Goal: Information Seeking & Learning: Learn about a topic

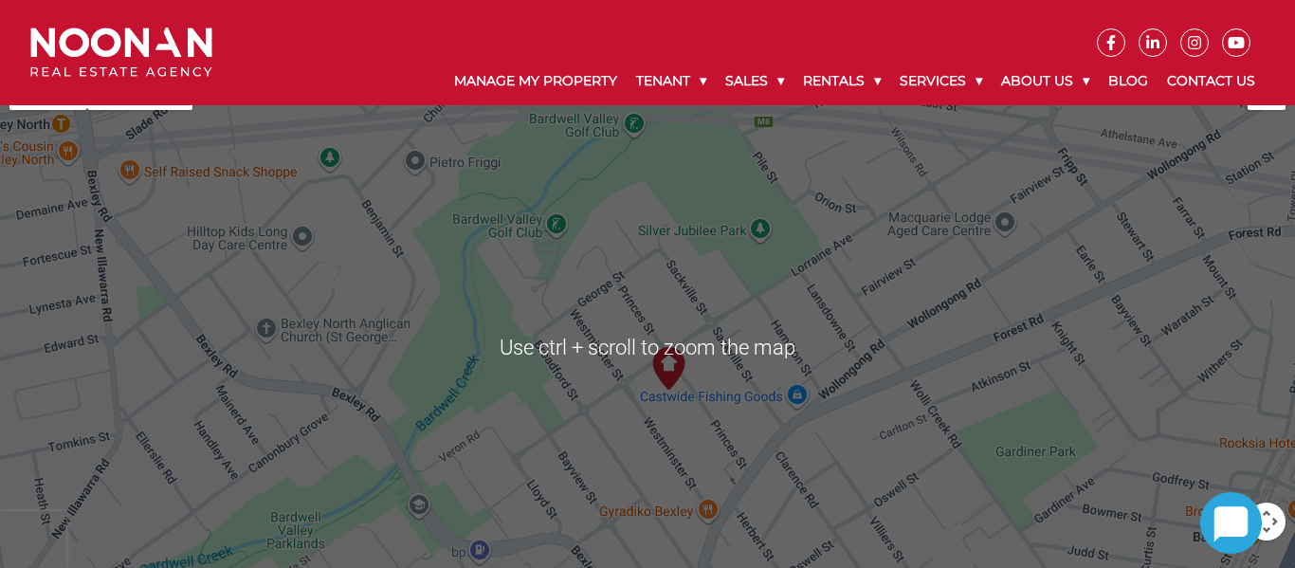
scroll to position [1086, 0]
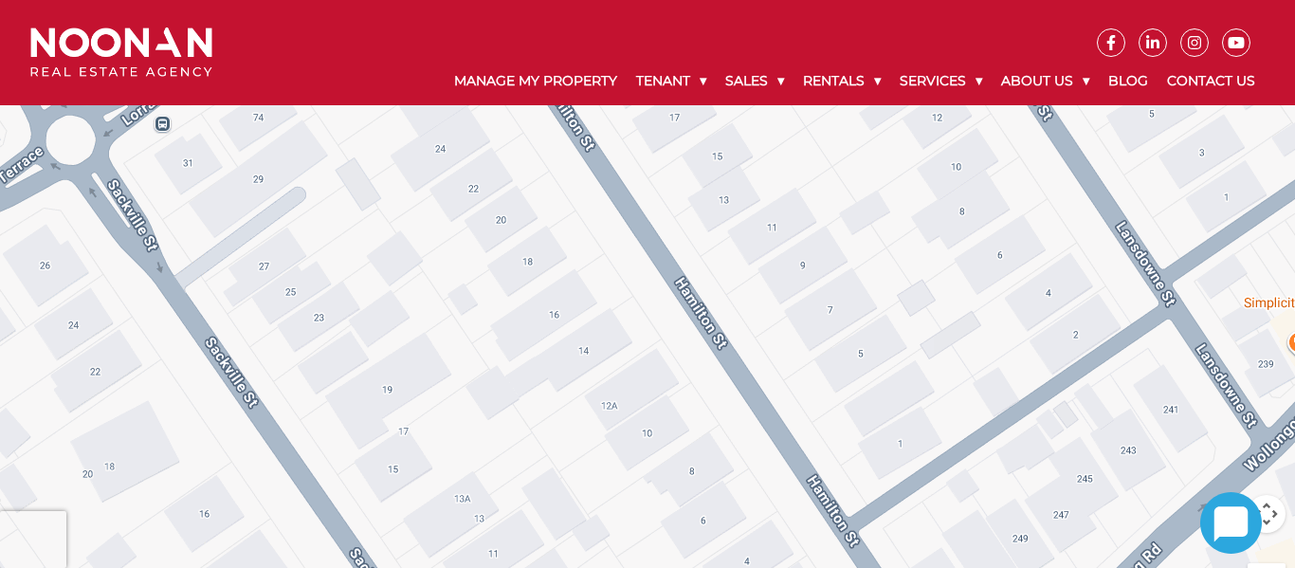
drag, startPoint x: 775, startPoint y: 315, endPoint x: 583, endPoint y: 136, distance: 262.9
click at [583, 136] on div at bounding box center [647, 339] width 1295 height 569
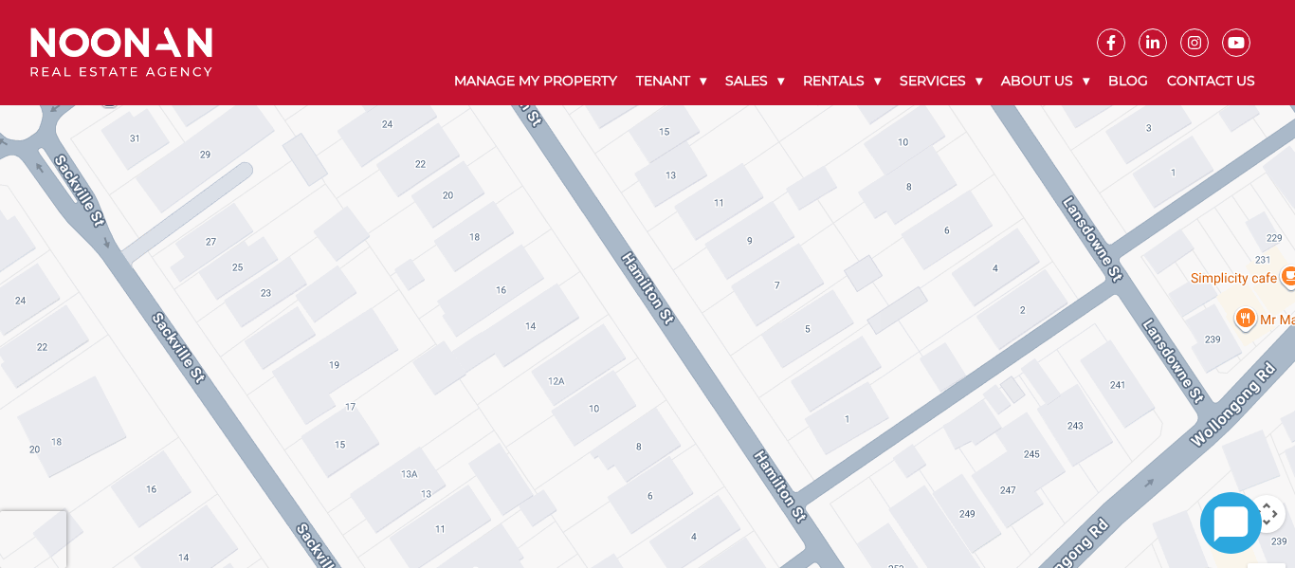
drag, startPoint x: 586, startPoint y: 244, endPoint x: 521, endPoint y: 213, distance: 71.2
click at [521, 213] on div at bounding box center [647, 339] width 1295 height 569
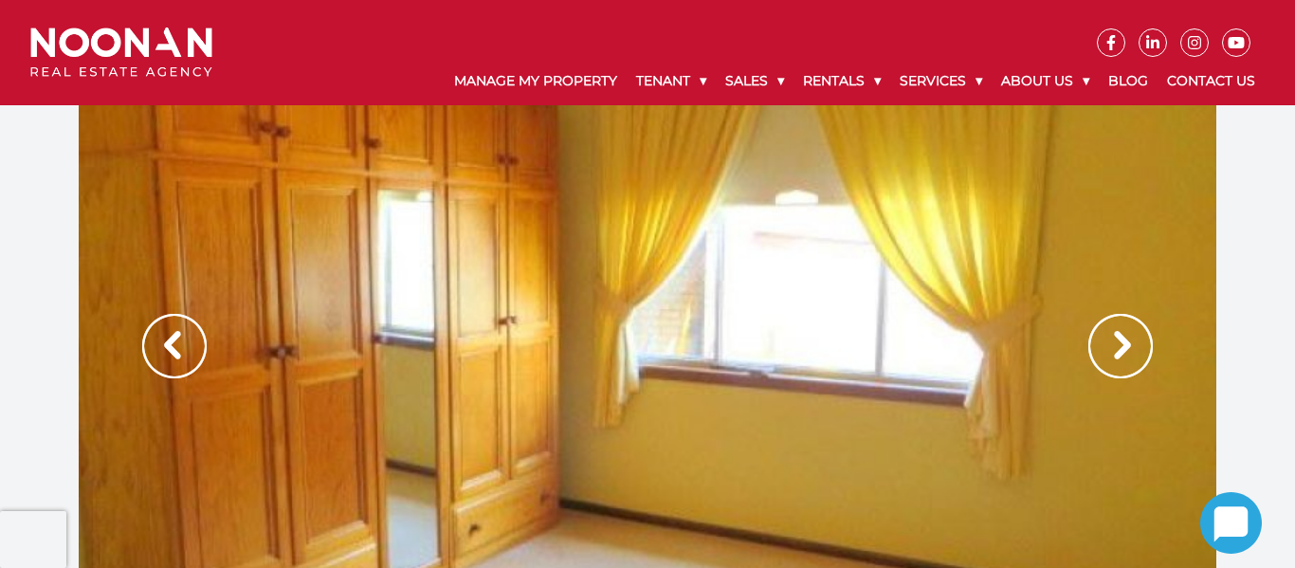
scroll to position [1, 0]
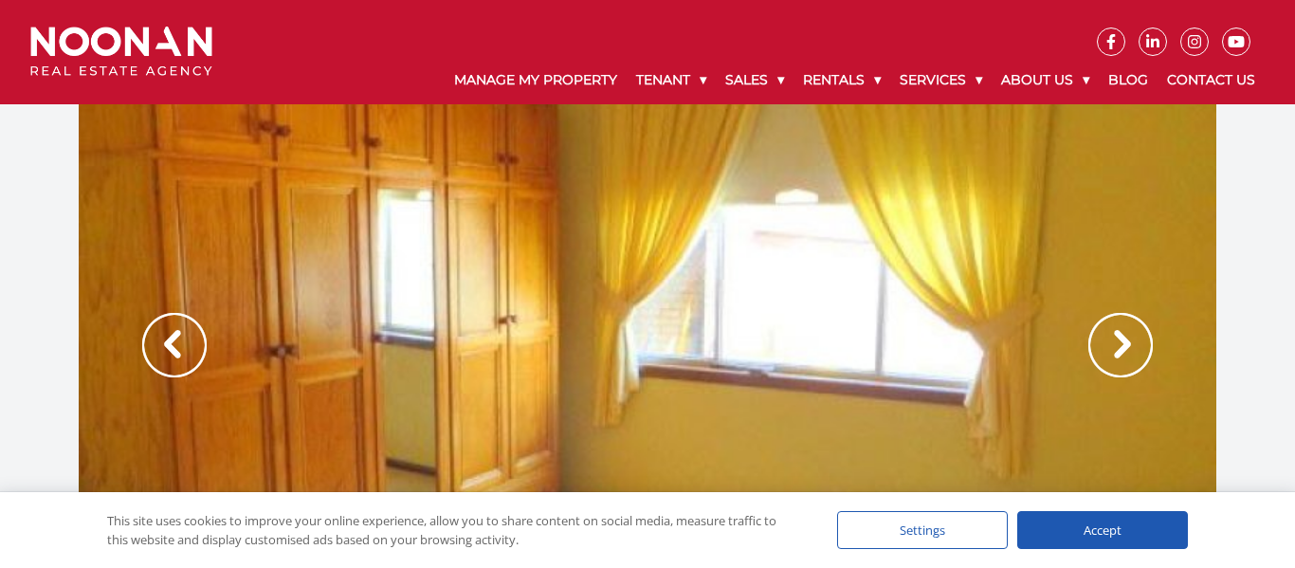
click at [1038, 538] on div "Accept" at bounding box center [1102, 530] width 171 height 38
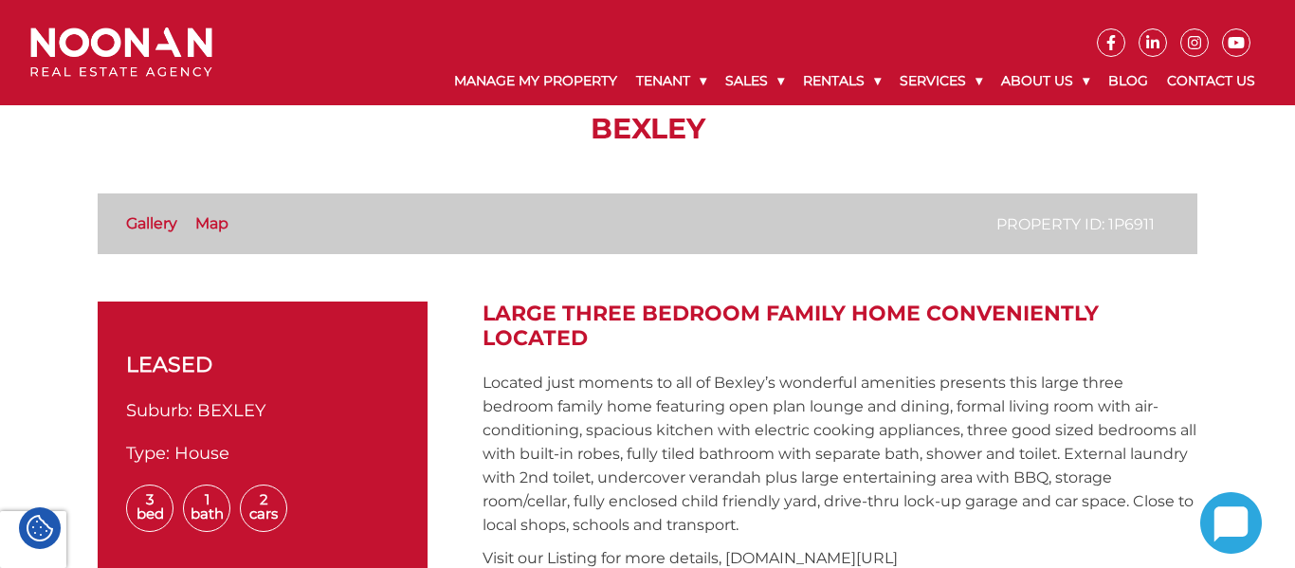
scroll to position [0, 0]
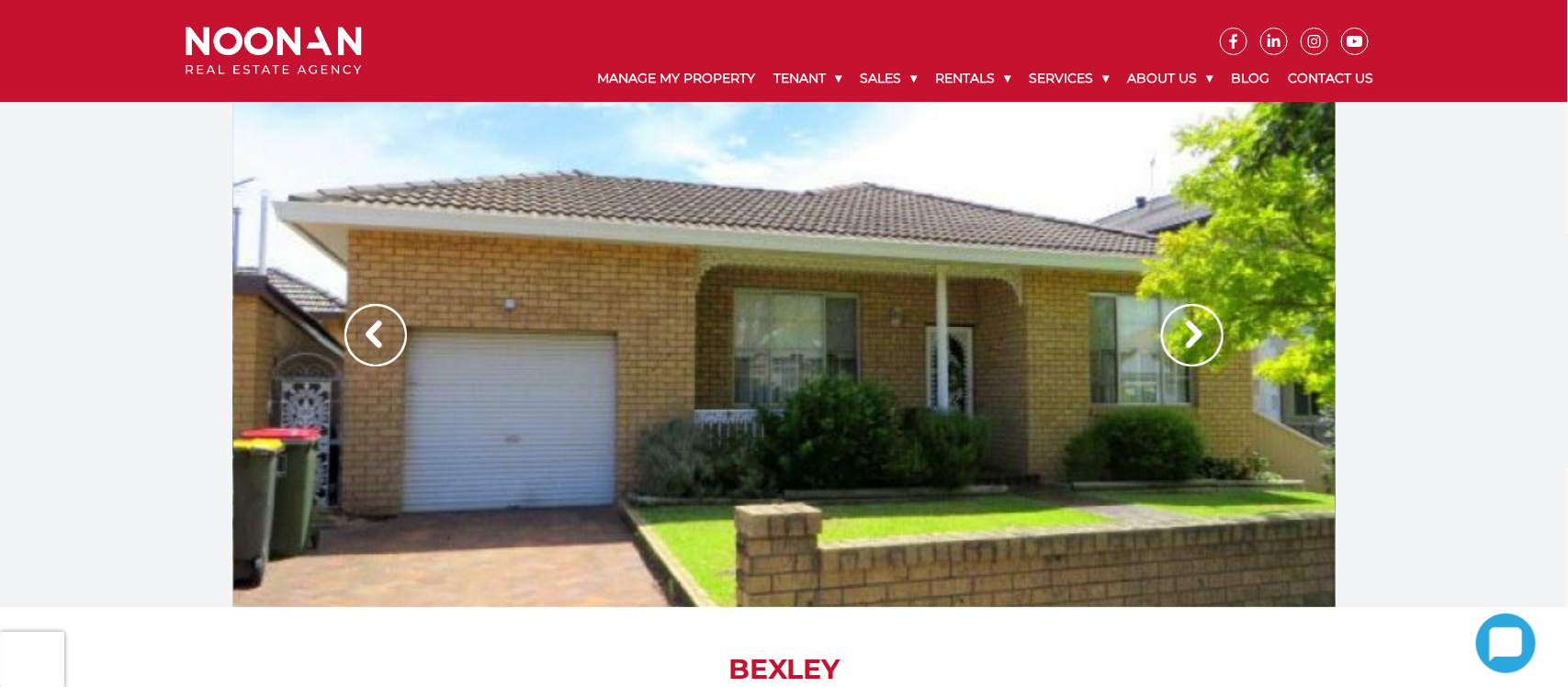
click at [1207, 344] on img at bounding box center [1192, 335] width 62 height 62
